Goal: Task Accomplishment & Management: Use online tool/utility

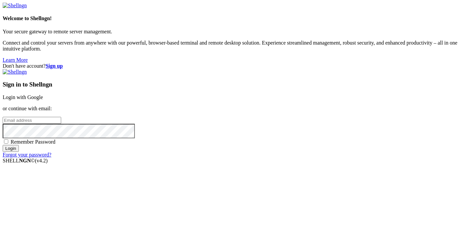
click at [43, 94] on link "Login with Google" at bounding box center [23, 97] width 40 height 6
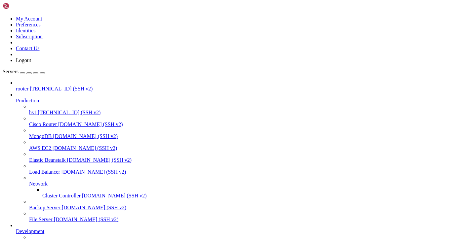
scroll to position [61, 0]
click at [54, 240] on span "[TECHNICAL_ID] (SSH v2)" at bounding box center [85, 243] width 63 height 6
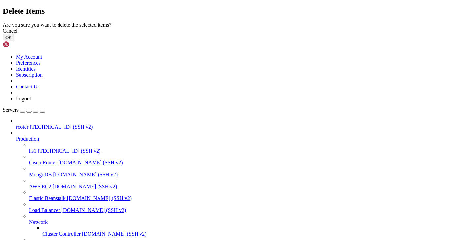
click at [14, 41] on button "OK" at bounding box center [9, 37] width 12 height 7
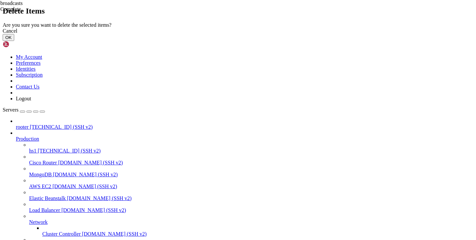
click at [14, 41] on button "OK" at bounding box center [9, 37] width 12 height 7
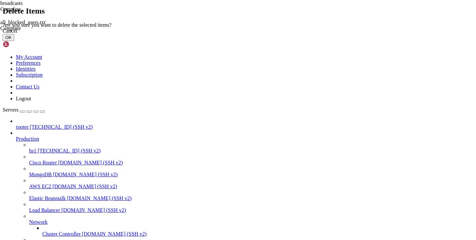
click at [14, 41] on button "OK" at bounding box center [9, 37] width 12 height 7
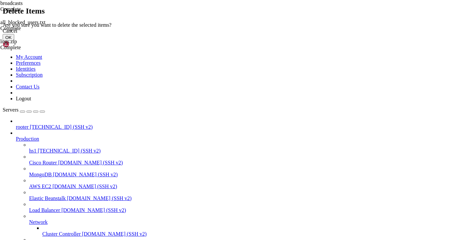
click at [14, 41] on button "OK" at bounding box center [9, 37] width 12 height 7
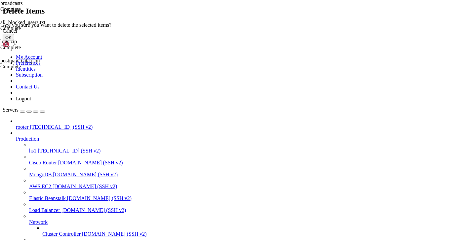
click at [14, 41] on button "OK" at bounding box center [9, 37] width 12 height 7
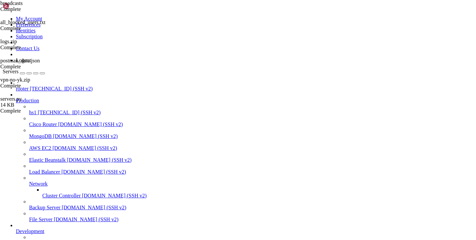
scroll to position [0, 0]
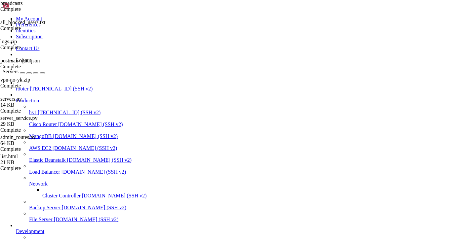
type input "/var/service/vpn-no-yk"
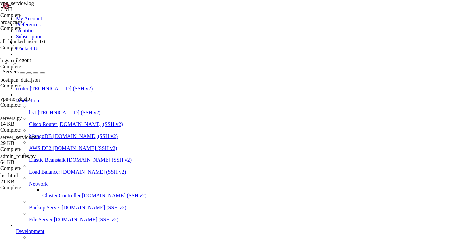
scroll to position [0, 0]
drag, startPoint x: 319, startPoint y: 224, endPoint x: 75, endPoint y: 220, distance: 244.8
drag, startPoint x: 323, startPoint y: 224, endPoint x: 120, endPoint y: 90, distance: 243.4
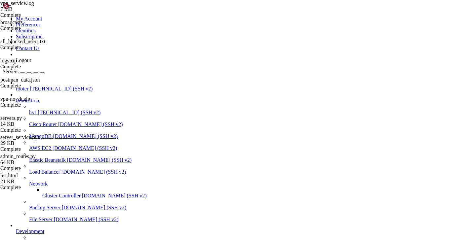
type textarea "[DATE] 10:13:54,424 - admin_routes - INFO - Планируемая выручка до [DATE]: 1473…"
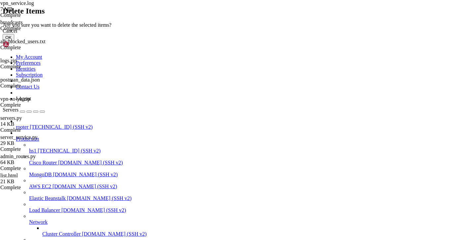
click at [14, 41] on button "OK" at bounding box center [9, 37] width 12 height 7
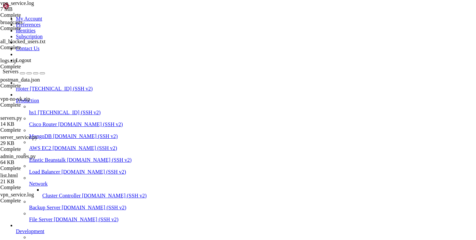
scroll to position [10, 0]
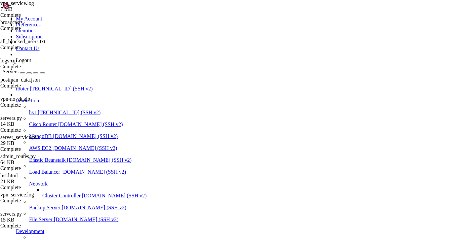
scroll to position [0, 0]
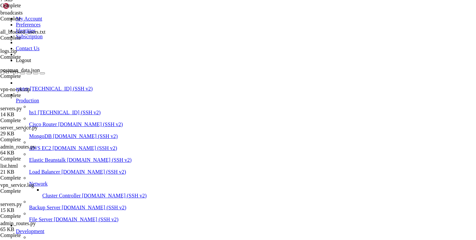
scroll to position [111, 0]
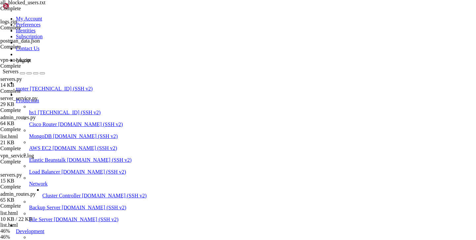
scroll to position [67, 0]
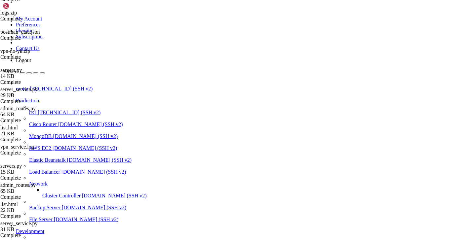
scroll to position [87, 0]
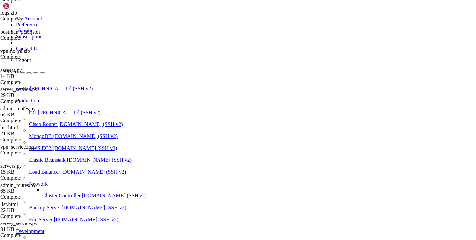
type input "/var/service/vpn-no-yk/templates/servers"
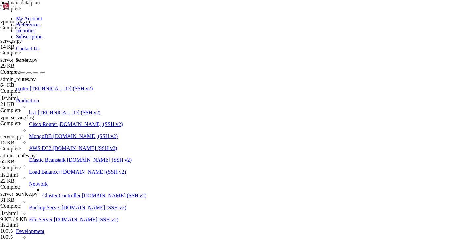
scroll to position [106, 0]
